Goal: Task Accomplishment & Management: Manage account settings

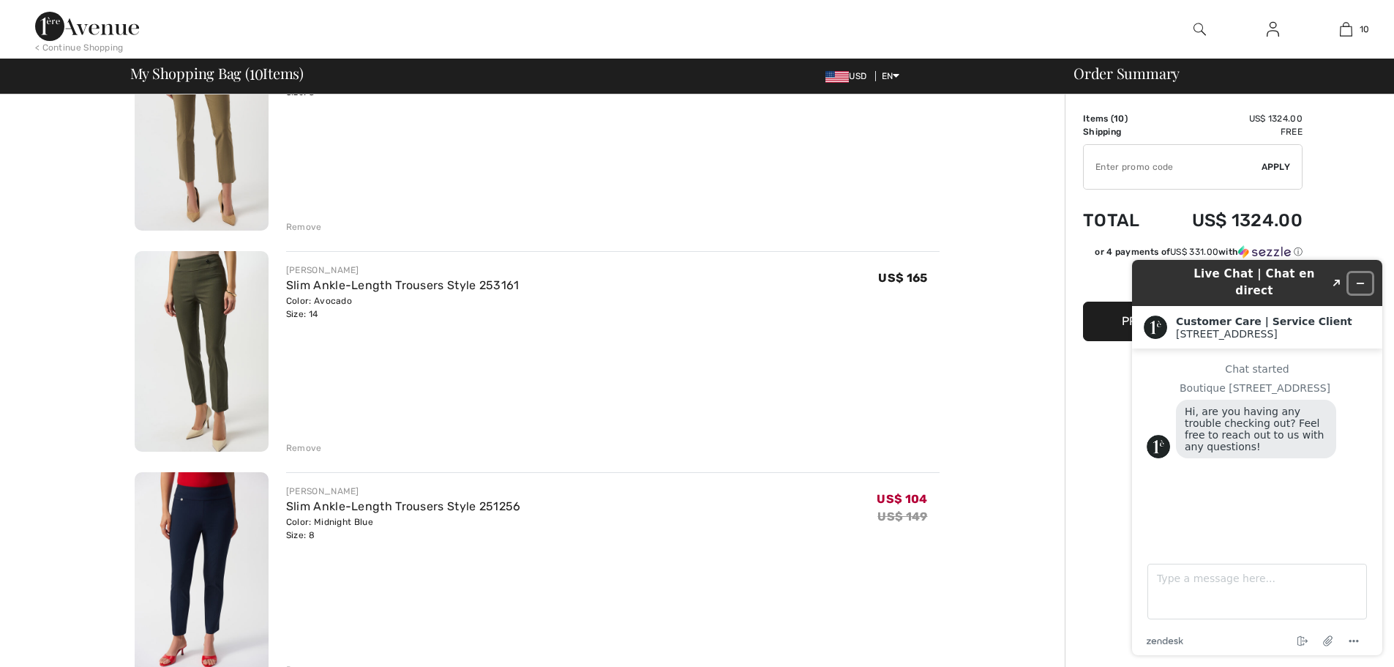
click at [1361, 278] on icon "Minimize widget" at bounding box center [1361, 283] width 10 height 10
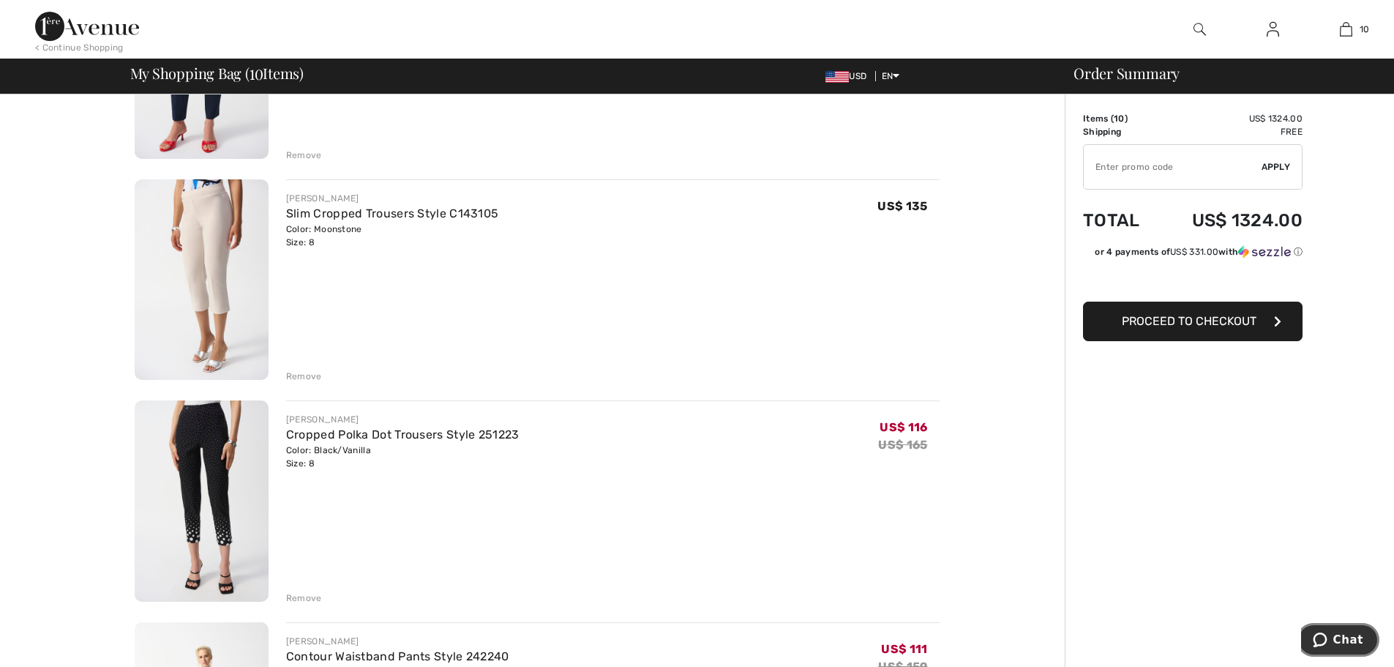
scroll to position [1146, 0]
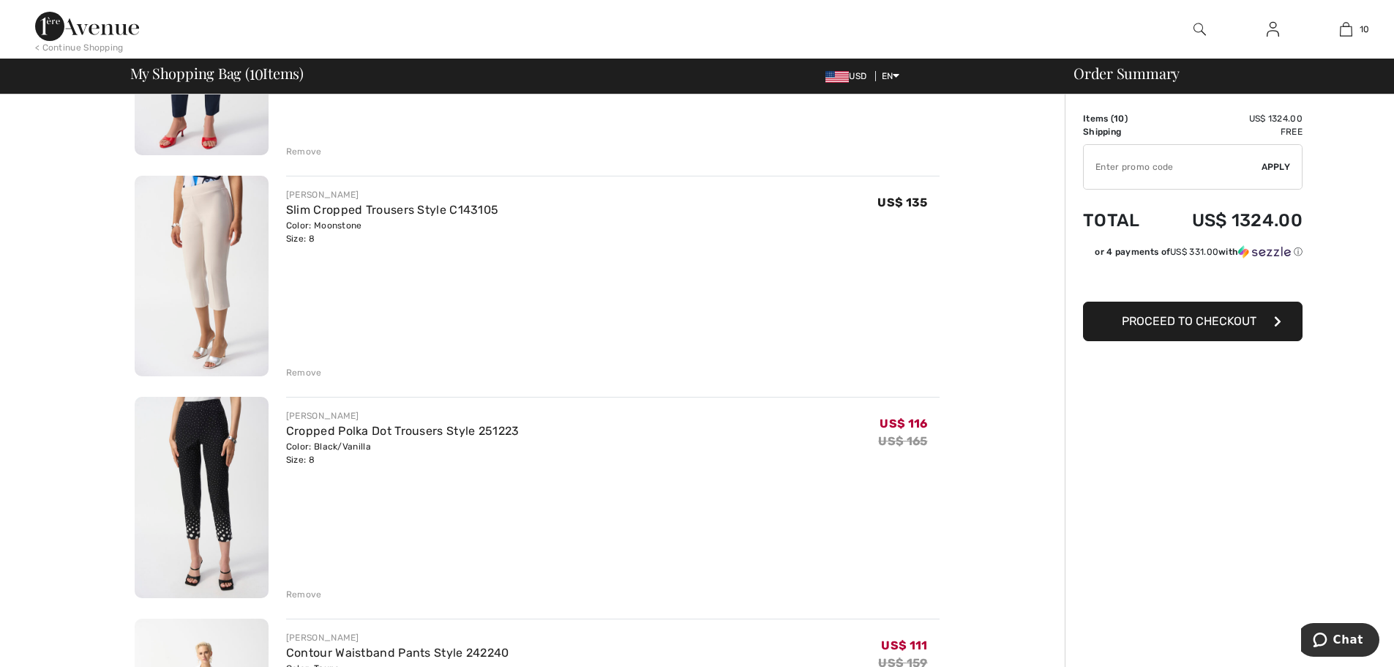
click at [322, 444] on div "Color: Black/Vanilla Size: 8" at bounding box center [402, 453] width 233 height 26
click at [318, 426] on link "Cropped Polka Dot Trousers Style 251223" at bounding box center [402, 431] width 233 height 14
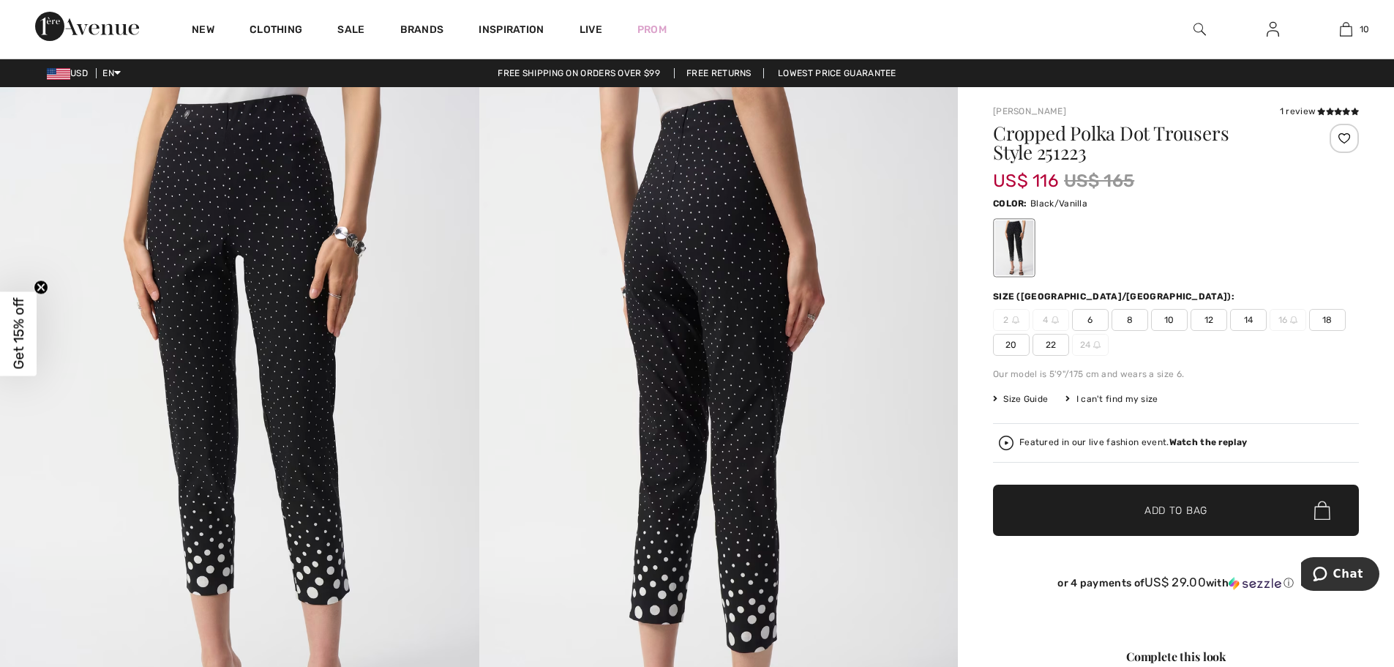
click at [729, 230] on img at bounding box center [718, 446] width 479 height 718
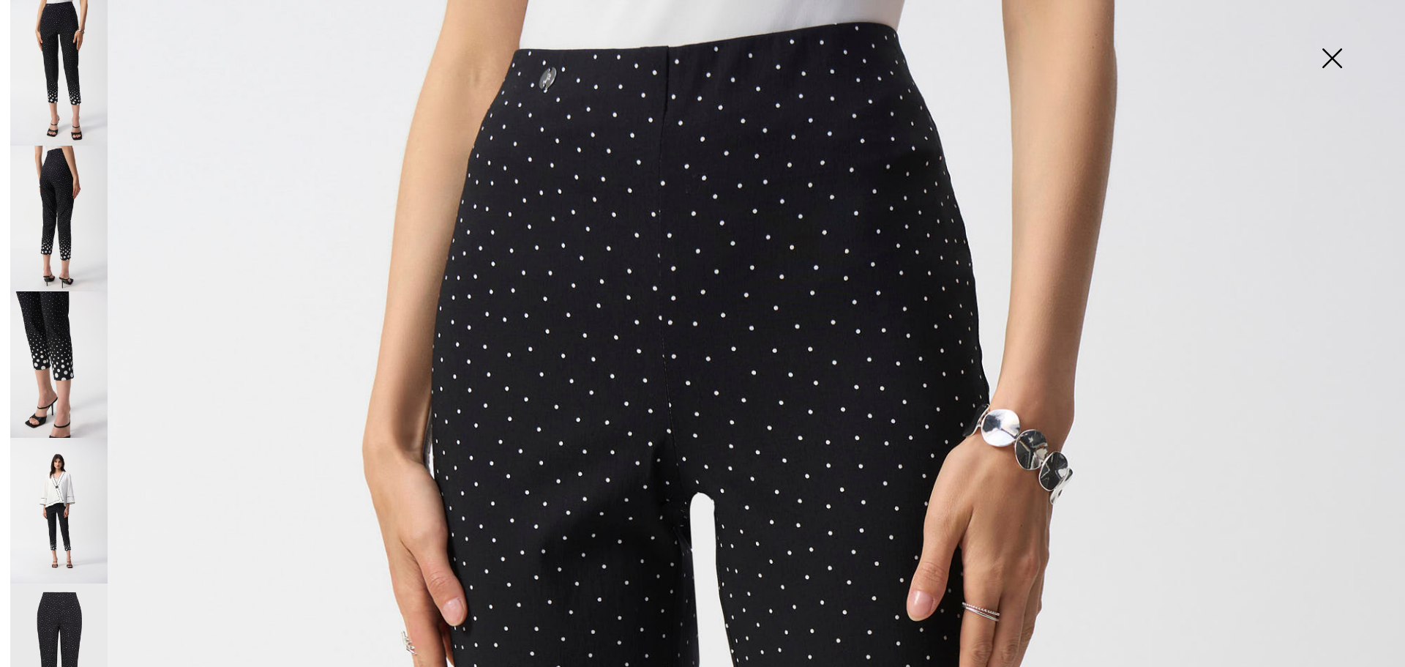
click at [1330, 54] on img at bounding box center [1332, 59] width 73 height 75
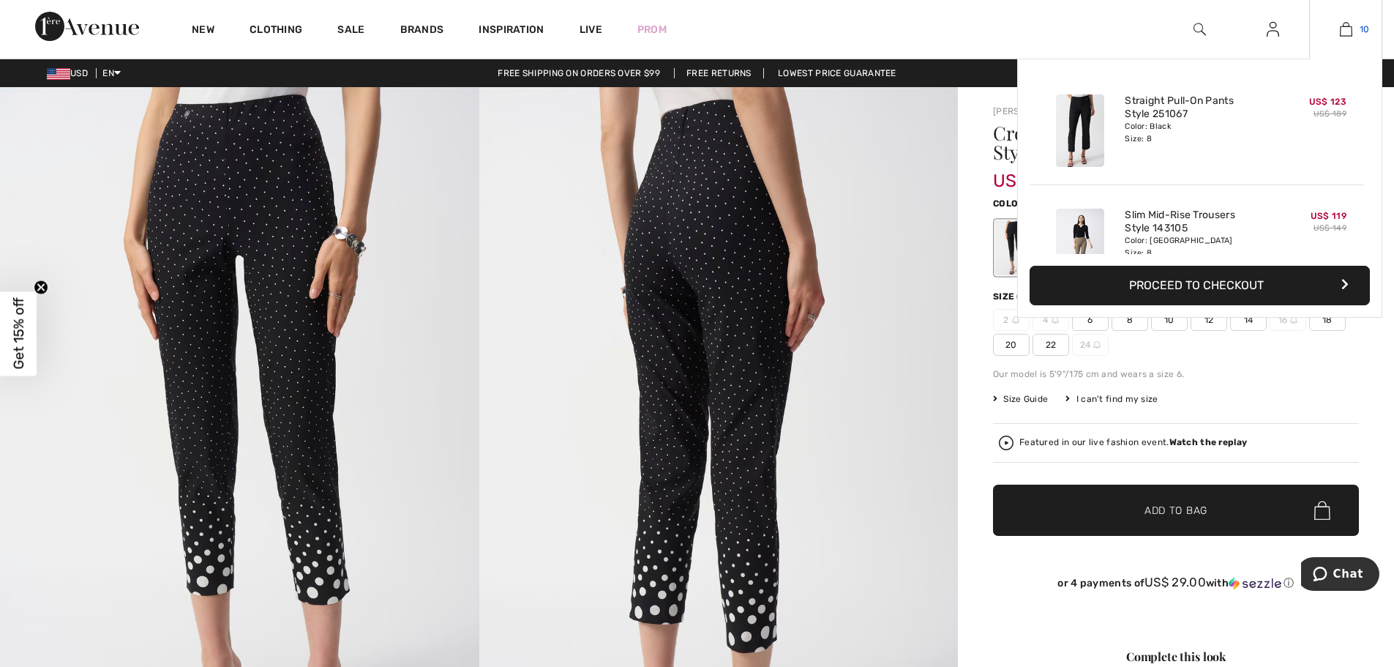
click at [1353, 34] on link "10" at bounding box center [1346, 29] width 72 height 18
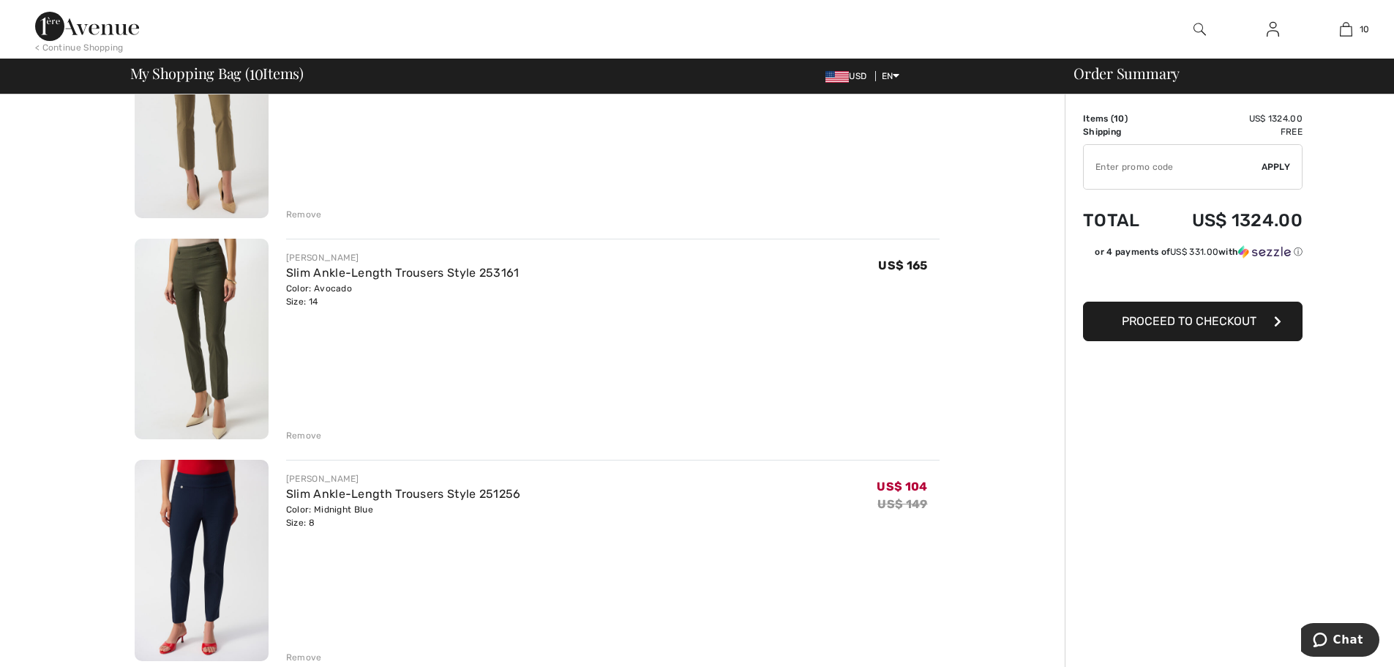
scroll to position [654, 0]
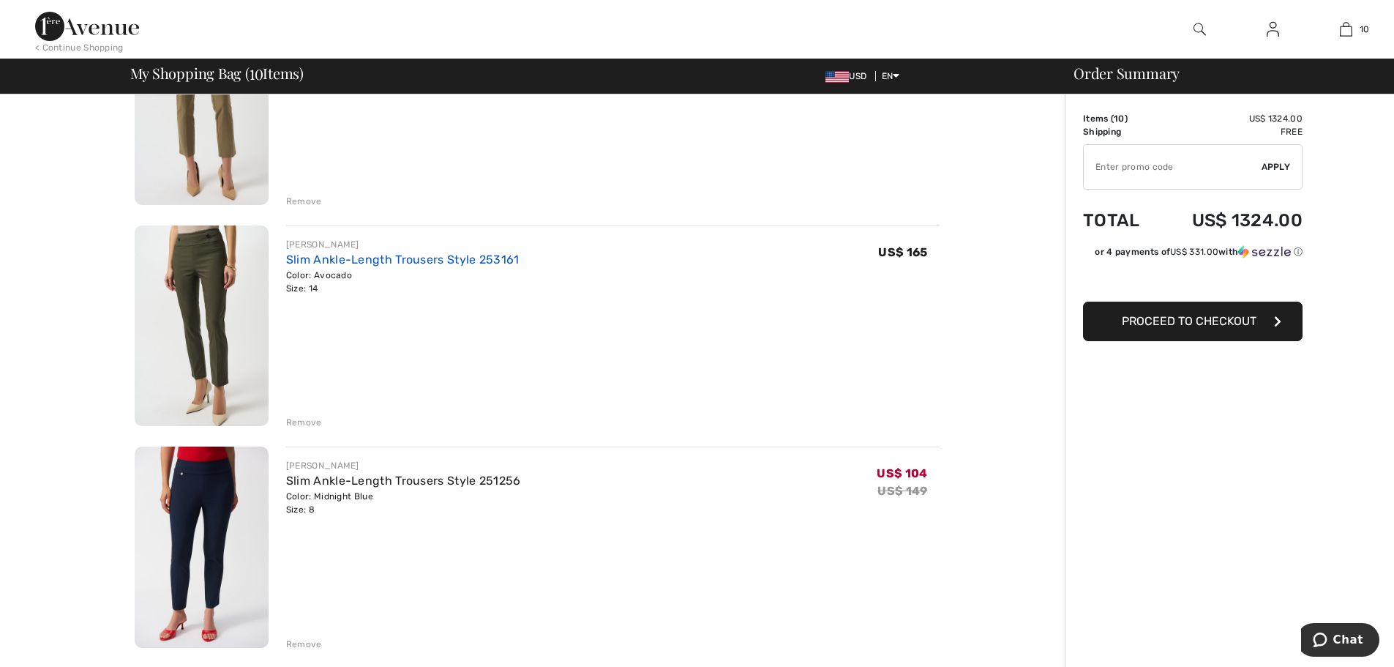
click at [507, 263] on link "Slim Ankle-Length Trousers Style 253161" at bounding box center [402, 260] width 233 height 14
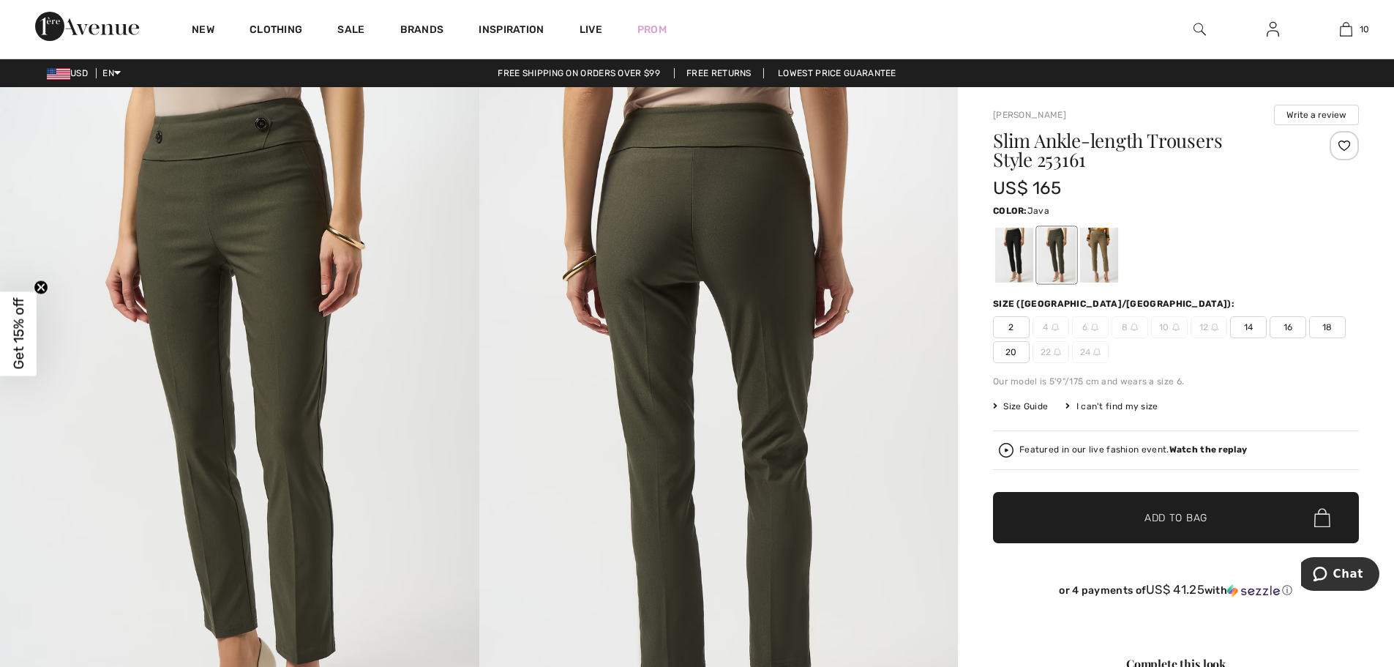
click at [1102, 271] on div at bounding box center [1099, 255] width 38 height 55
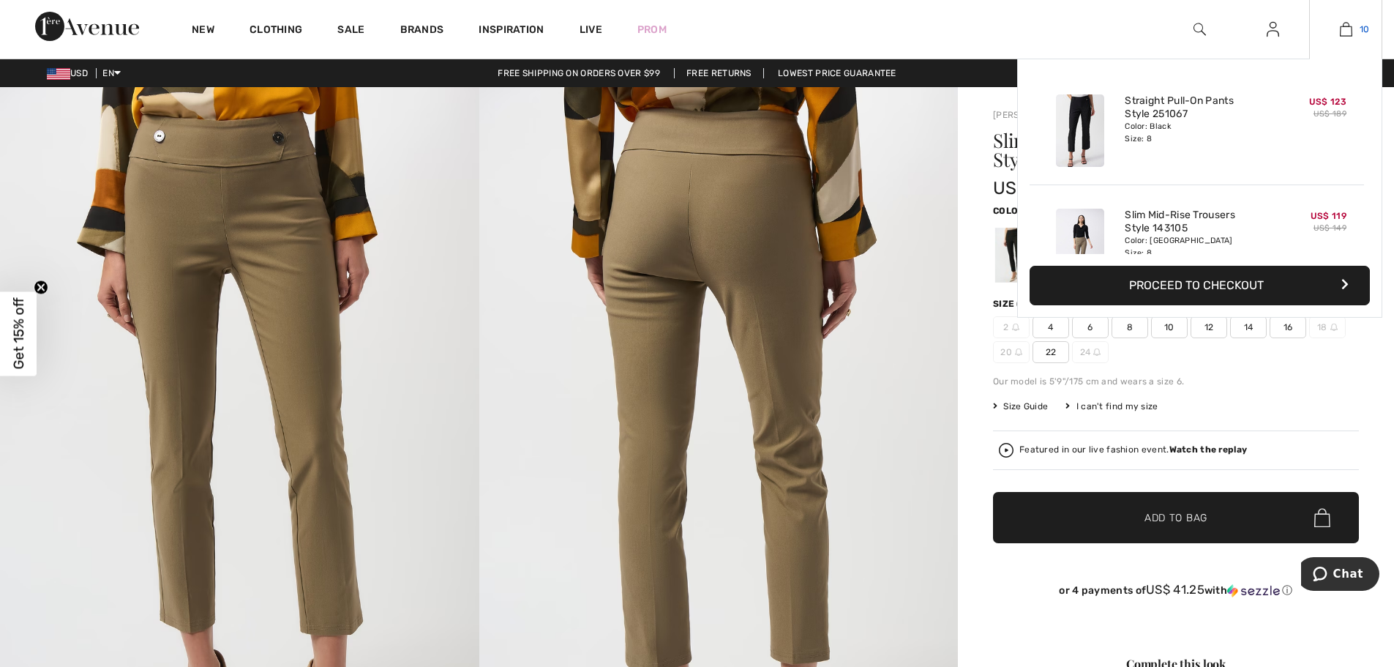
click at [1352, 34] on img at bounding box center [1346, 29] width 12 height 18
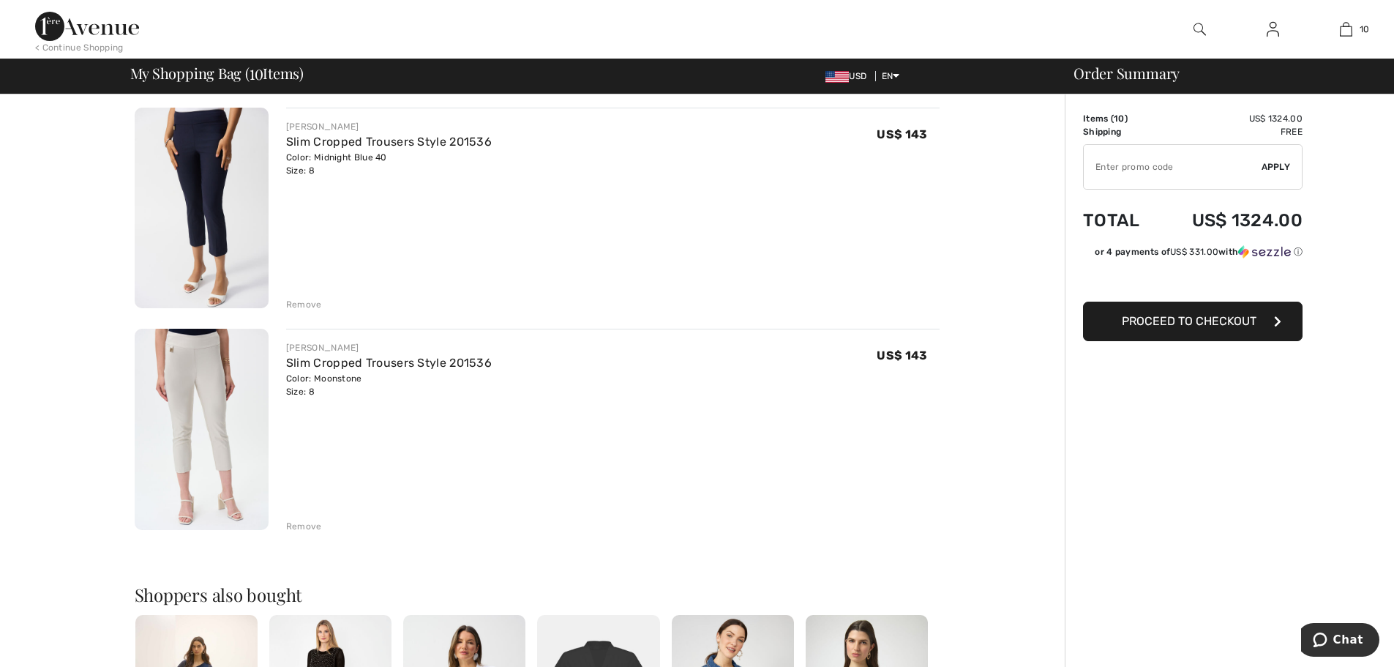
scroll to position [1886, 0]
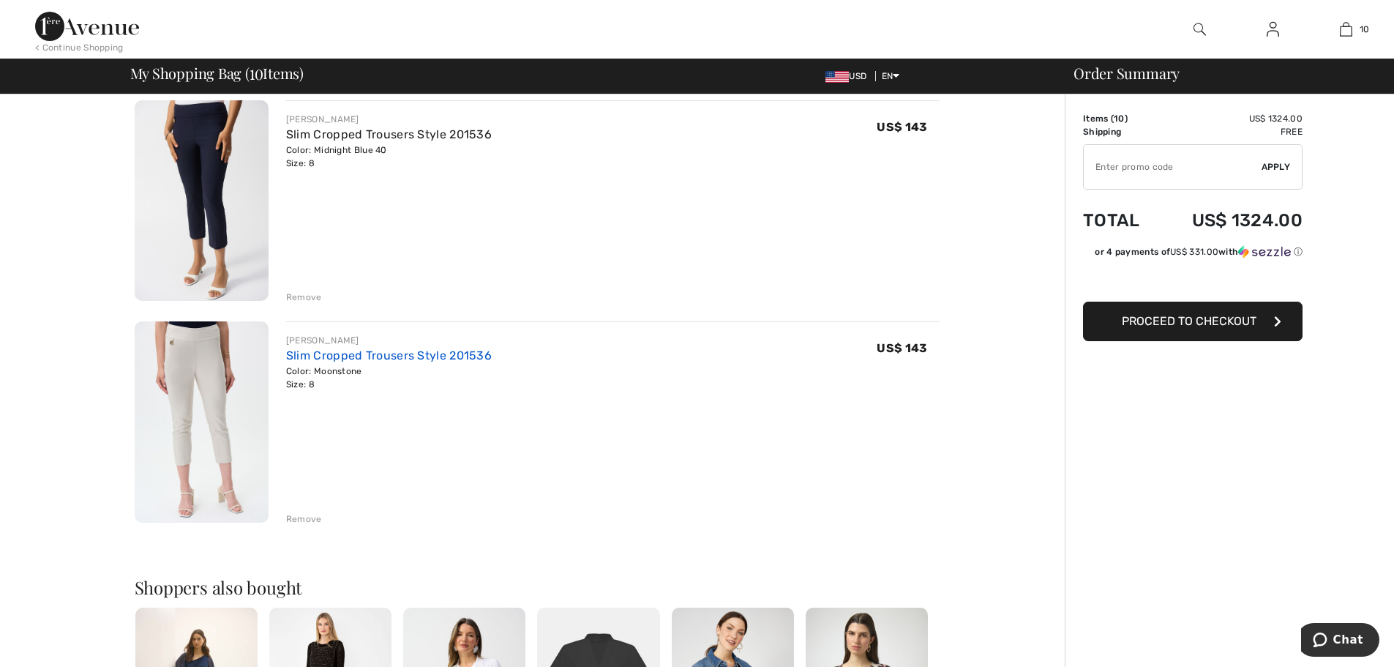
click at [337, 361] on link "Slim Cropped Trousers Style 201536" at bounding box center [389, 355] width 206 height 14
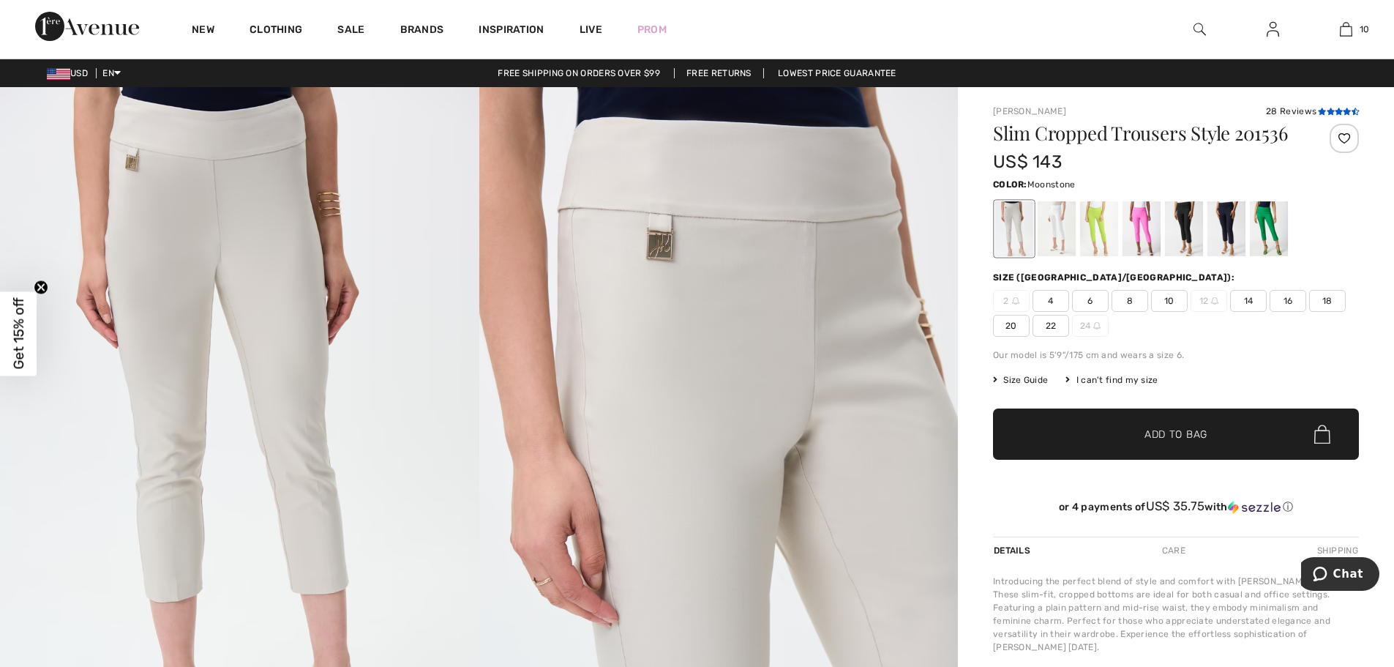
click at [1328, 111] on icon at bounding box center [1331, 111] width 8 height 7
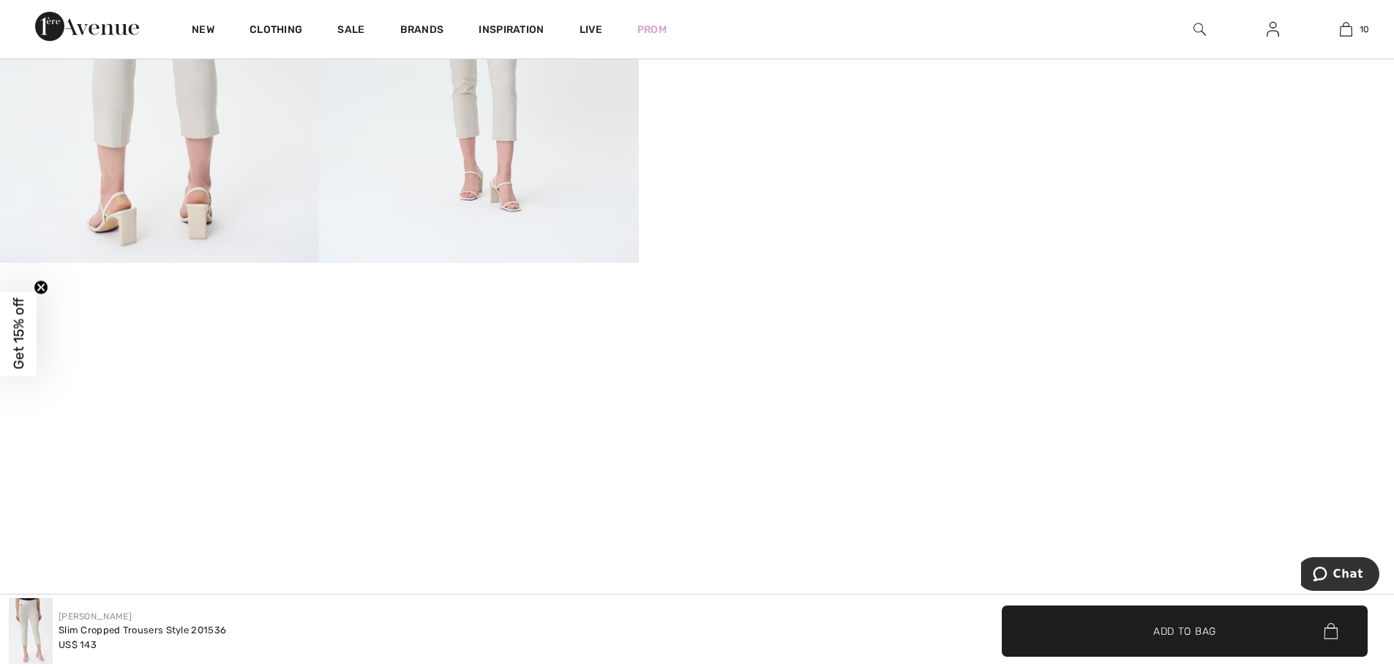
scroll to position [995, 0]
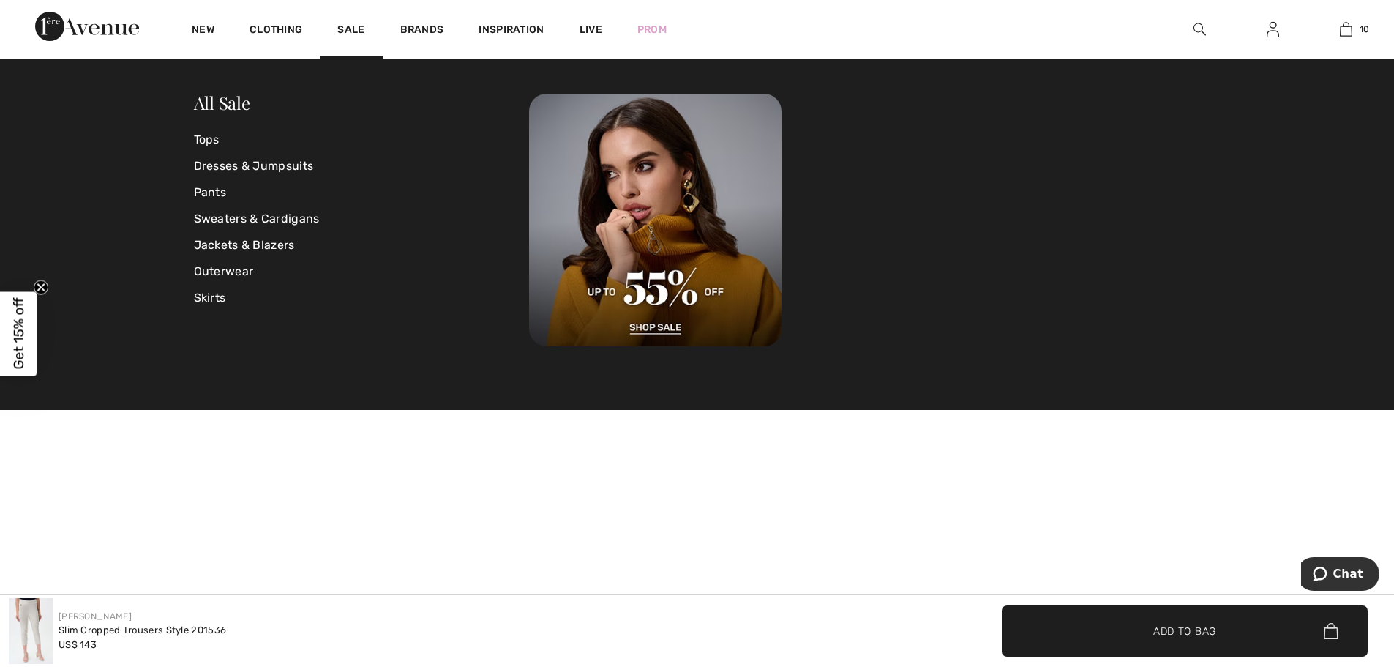
click at [1271, 35] on img at bounding box center [1273, 29] width 12 height 18
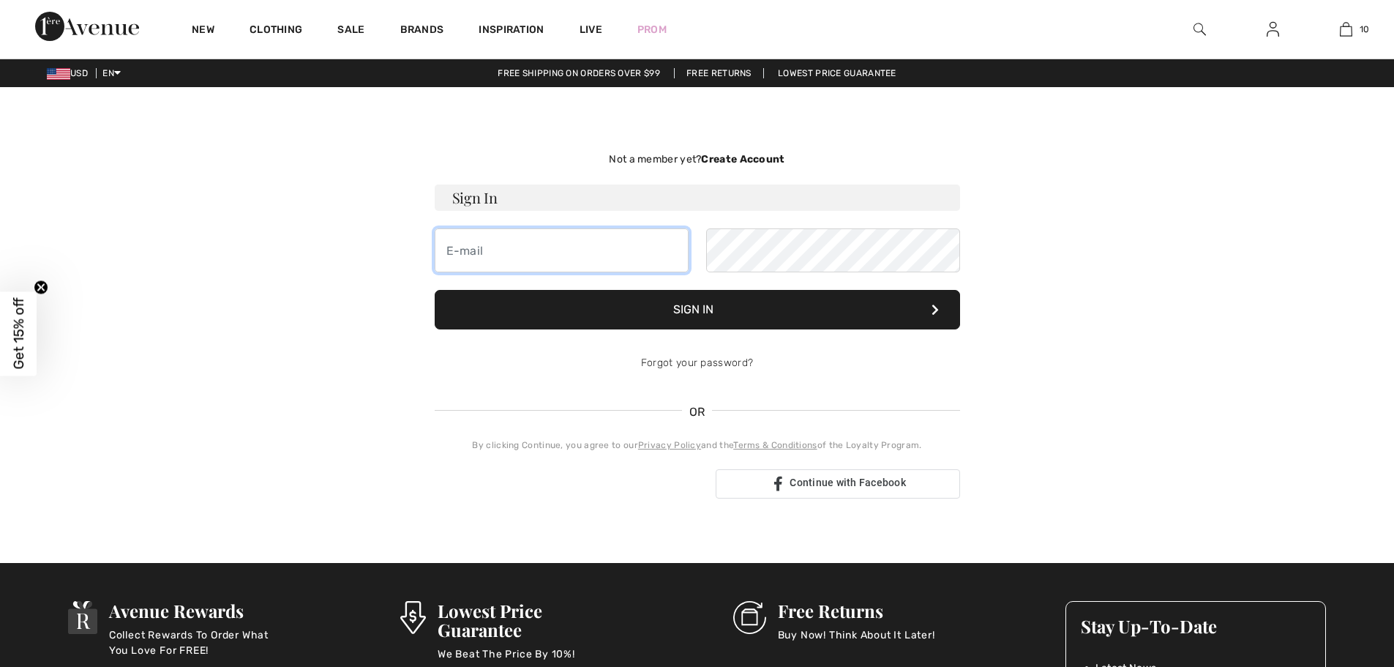
type input "[EMAIL_ADDRESS][DOMAIN_NAME]"
click at [1271, 29] on img at bounding box center [1273, 29] width 12 height 18
type input "[EMAIL_ADDRESS][DOMAIN_NAME]"
click at [1200, 216] on div "Not a member yet? Create Account Sign In [EMAIL_ADDRESS][DOMAIN_NAME] Sign In" at bounding box center [697, 324] width 1025 height 405
click at [1271, 41] on div at bounding box center [1272, 29] width 73 height 59
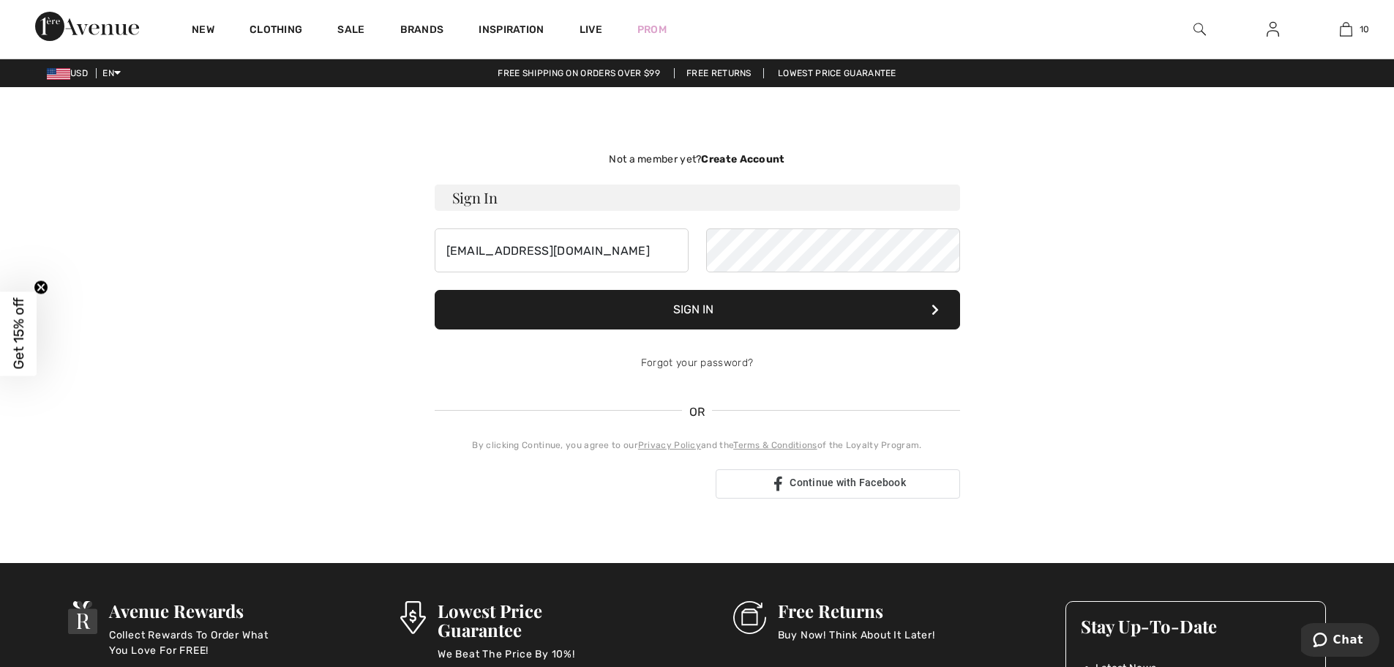
click at [1272, 31] on img at bounding box center [1273, 29] width 12 height 18
type input "[EMAIL_ADDRESS][DOMAIN_NAME]"
drag, startPoint x: 1206, startPoint y: 187, endPoint x: 1112, endPoint y: 155, distance: 99.5
click at [1203, 187] on div "Not a member yet? Create Account Sign In [EMAIL_ADDRESS][DOMAIN_NAME] Sign In" at bounding box center [697, 324] width 1025 height 405
